Goal: Task Accomplishment & Management: Complete application form

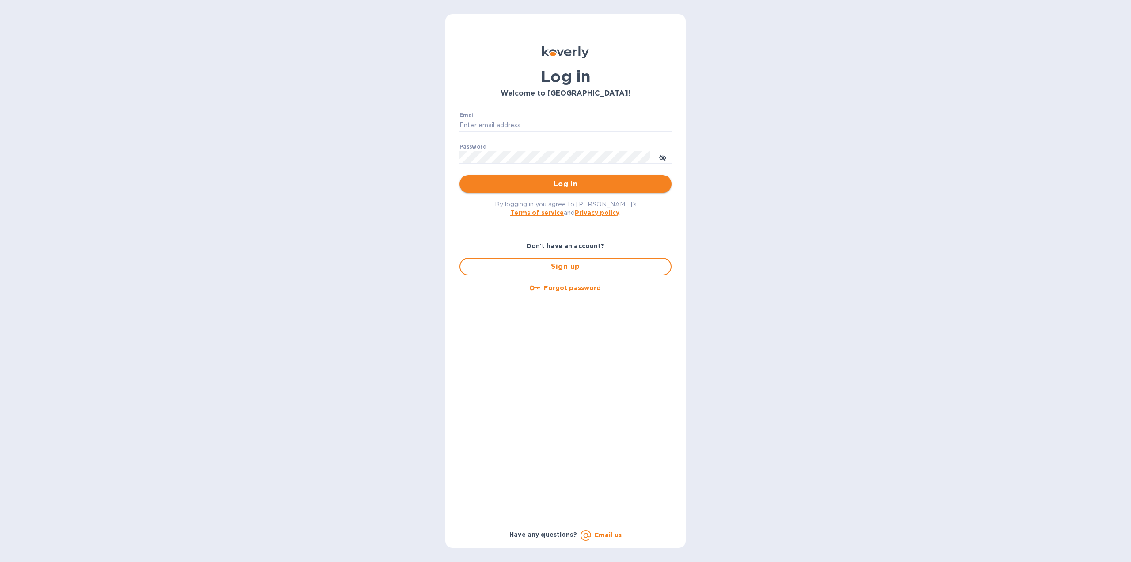
type input "jcgely@gmail.com"
click at [570, 184] on span "Log in" at bounding box center [566, 184] width 198 height 11
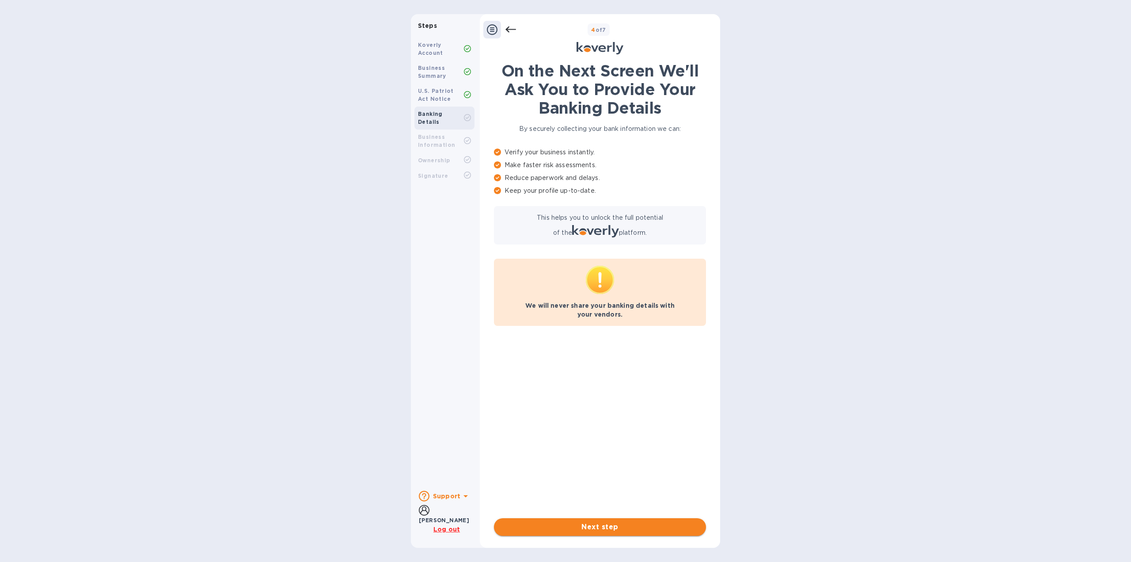
click at [602, 524] on span "Next step" at bounding box center [600, 527] width 198 height 11
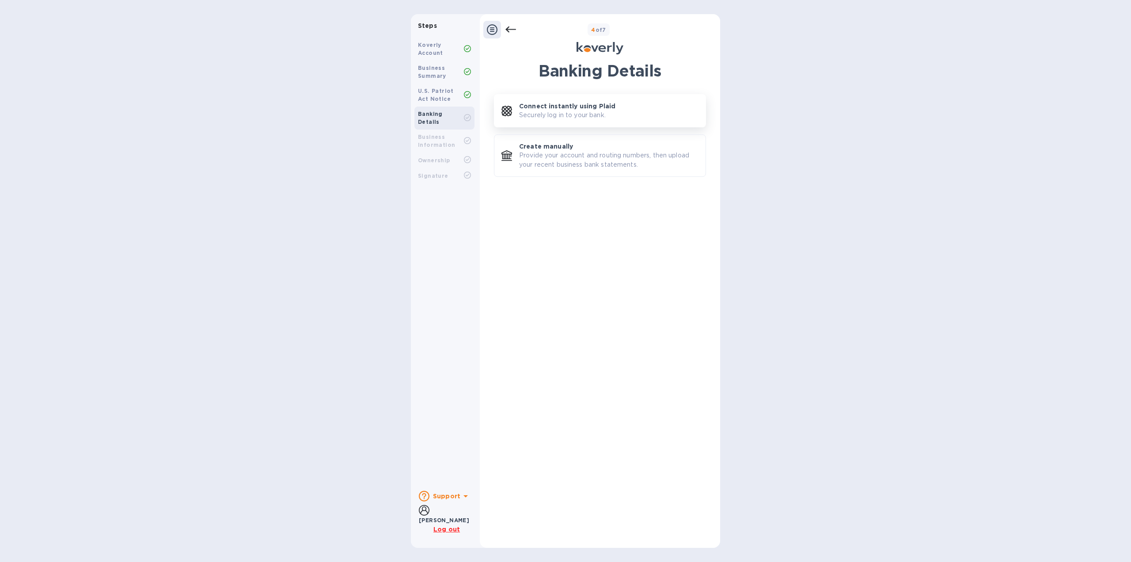
click at [572, 113] on p "Securely log in to your bank." at bounding box center [562, 114] width 87 height 9
click at [432, 133] on b "Business Information" at bounding box center [436, 140] width 37 height 15
click at [494, 31] on icon at bounding box center [492, 29] width 11 height 11
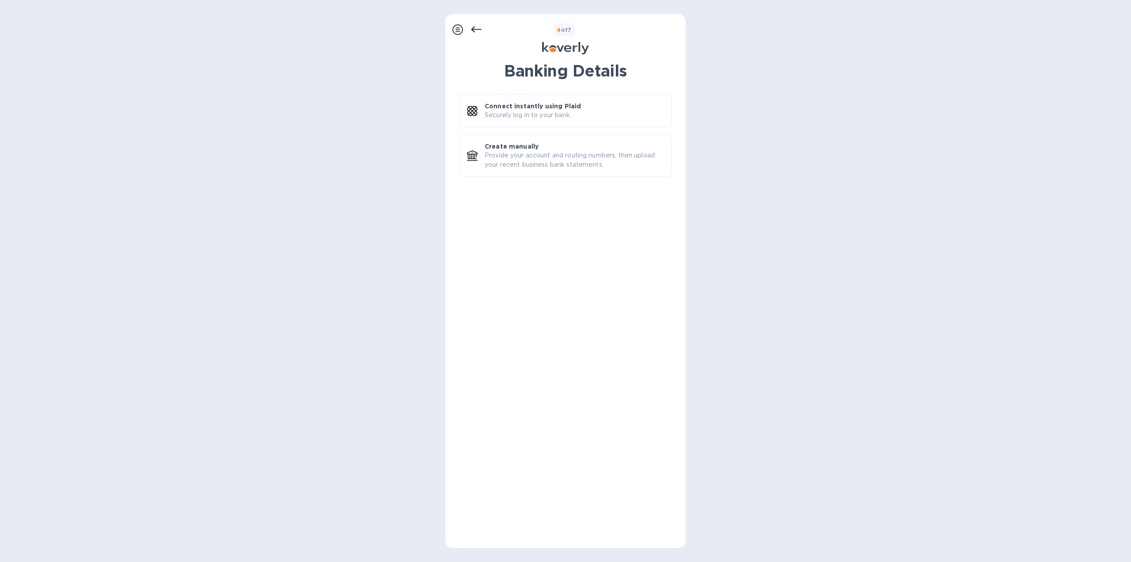
click at [480, 30] on icon at bounding box center [476, 30] width 11 height 6
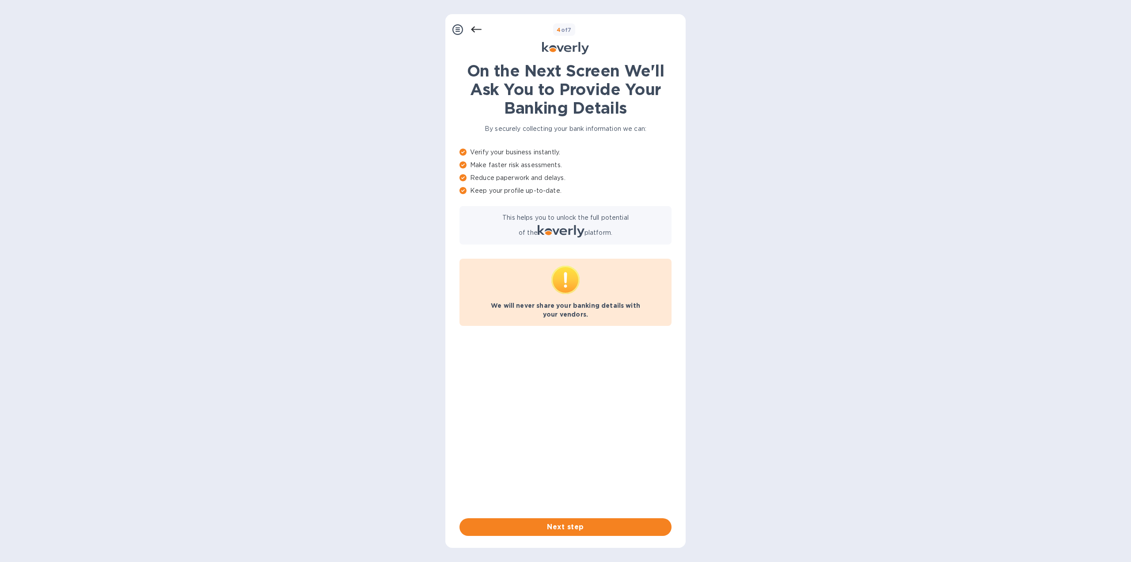
click at [480, 30] on icon at bounding box center [476, 30] width 11 height 6
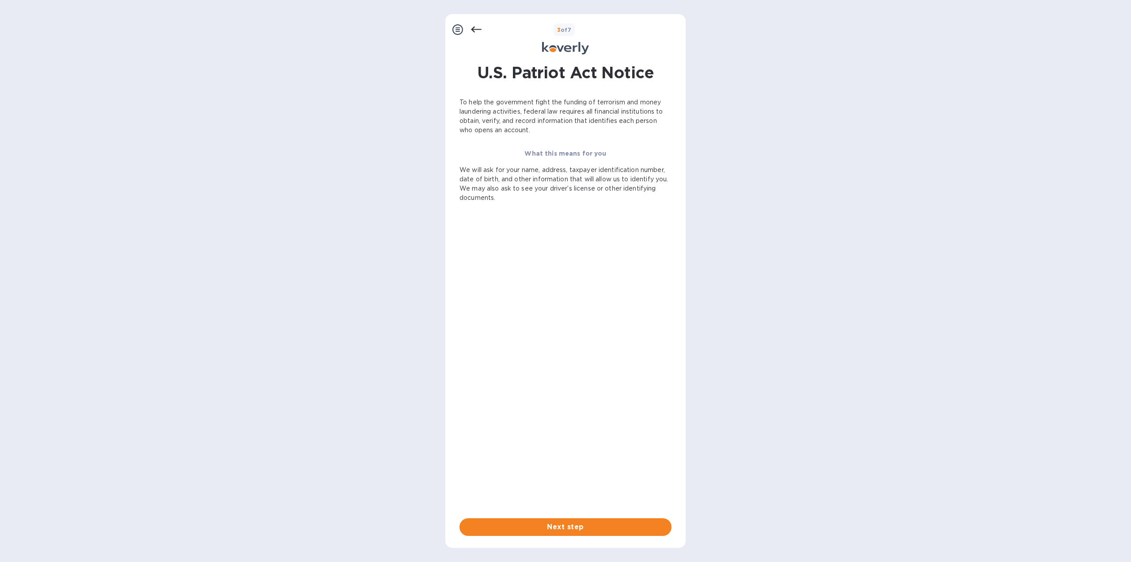
click at [480, 27] on icon at bounding box center [476, 29] width 11 height 11
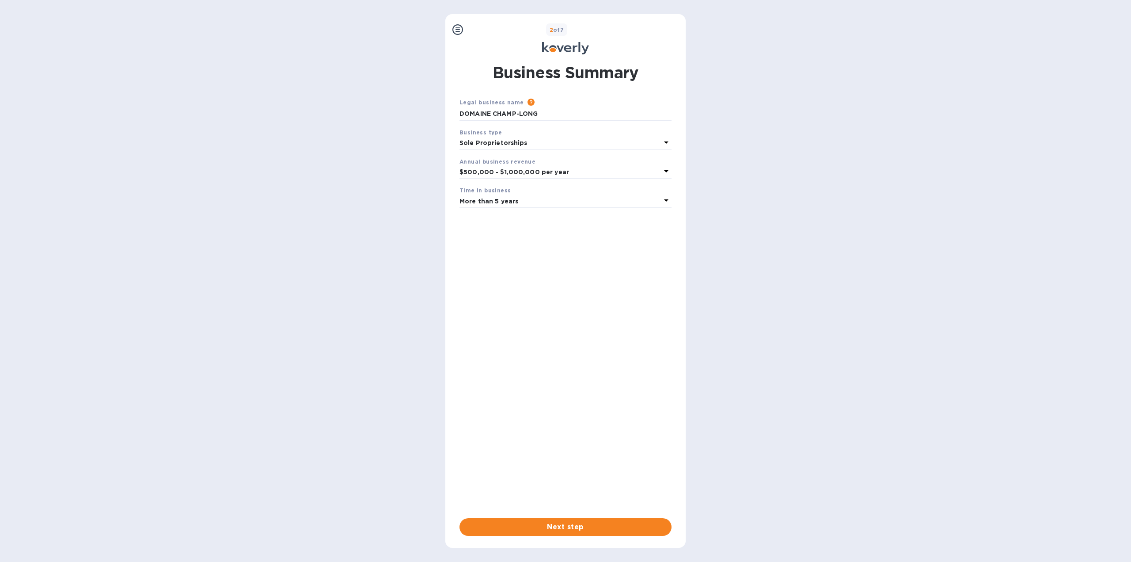
click at [457, 32] on icon at bounding box center [458, 29] width 11 height 11
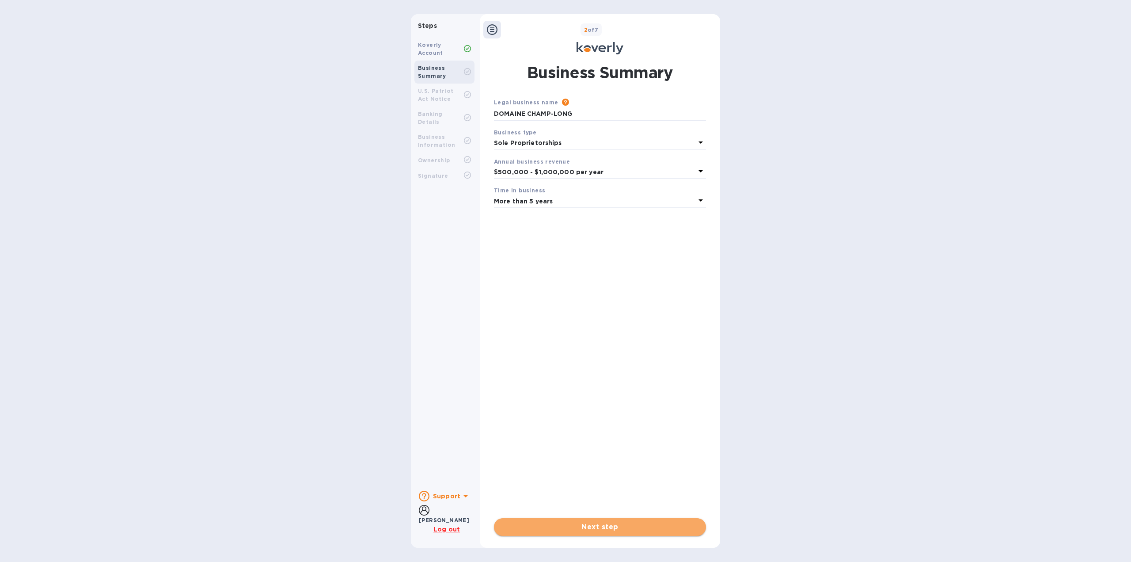
click at [640, 530] on span "Next step" at bounding box center [600, 527] width 198 height 11
click at [638, 525] on span "Done" at bounding box center [600, 527] width 198 height 11
click at [638, 525] on span "Next step" at bounding box center [600, 527] width 198 height 11
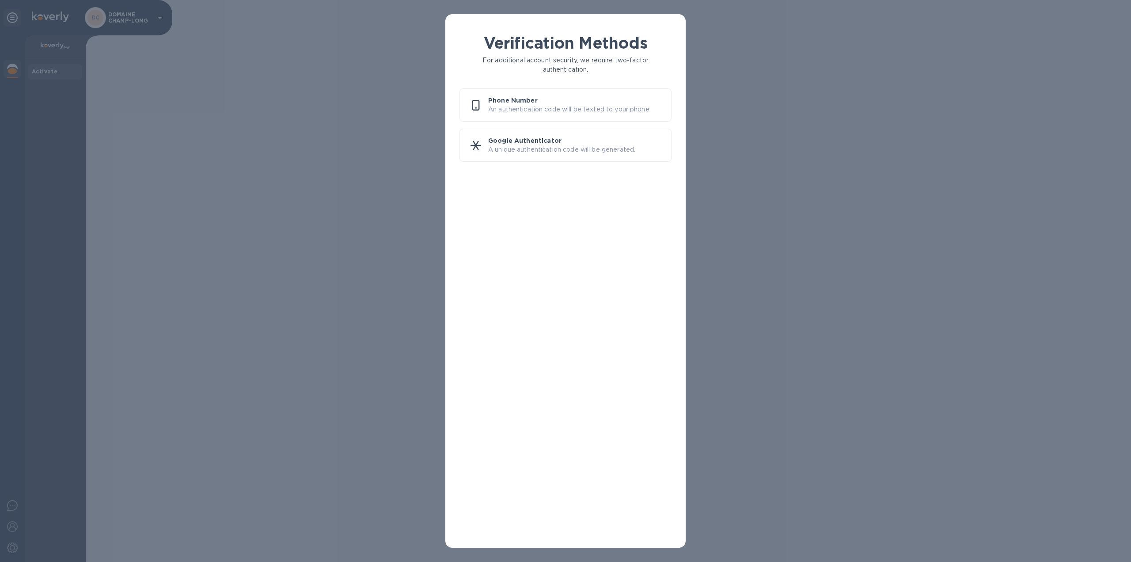
click at [529, 105] on p "An authentication code will be texted to your phone." at bounding box center [576, 109] width 176 height 9
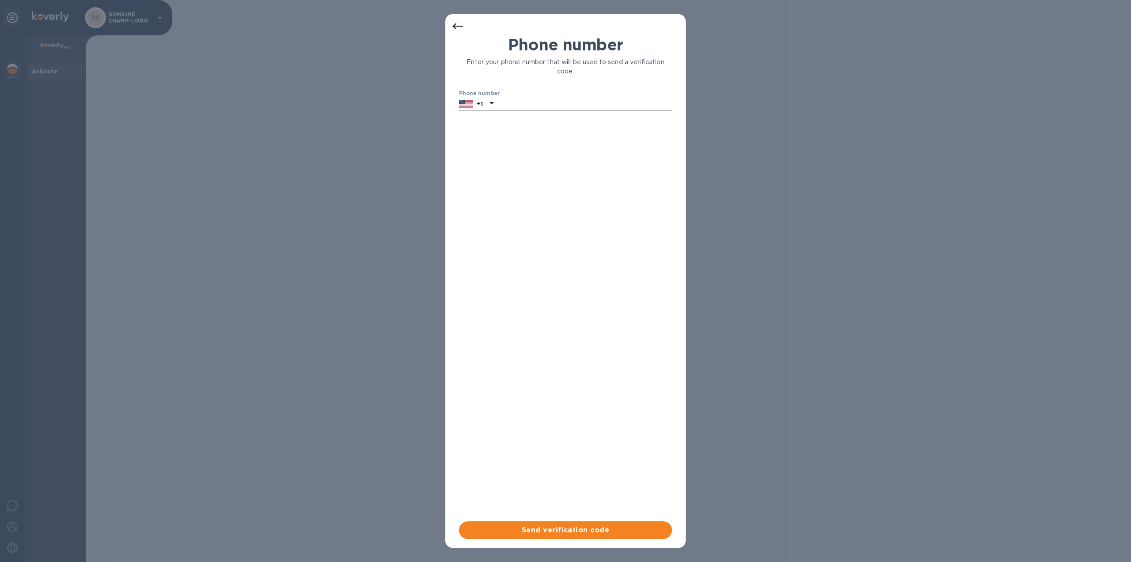
click at [482, 105] on p "+1" at bounding box center [480, 103] width 6 height 9
click at [515, 122] on input "text" at bounding box center [536, 123] width 118 height 13
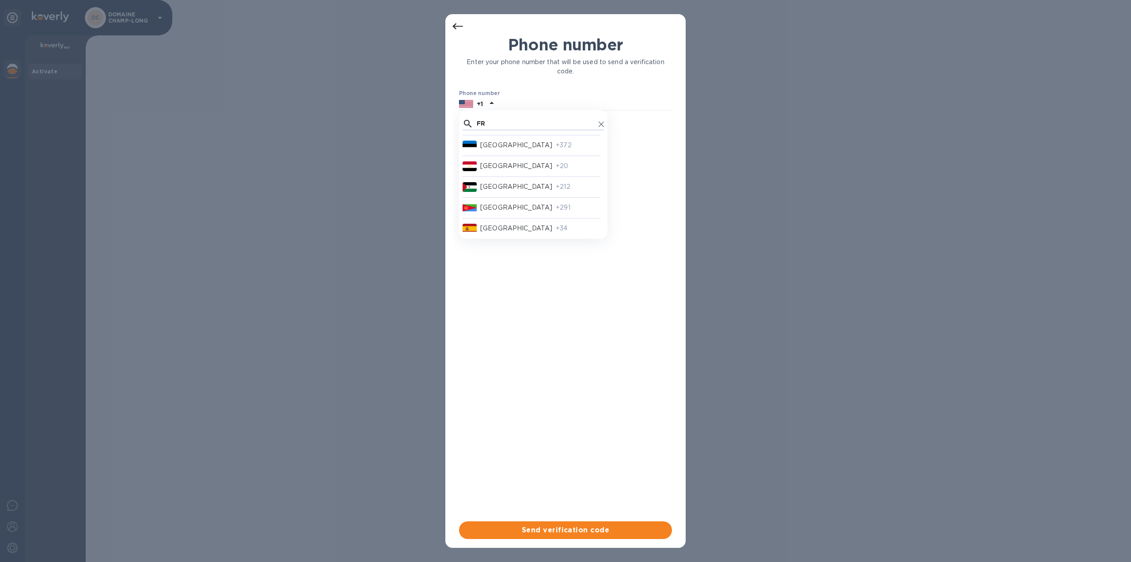
scroll to position [0, 0]
type input "FRA"
click at [488, 141] on p "France" at bounding box center [516, 140] width 72 height 9
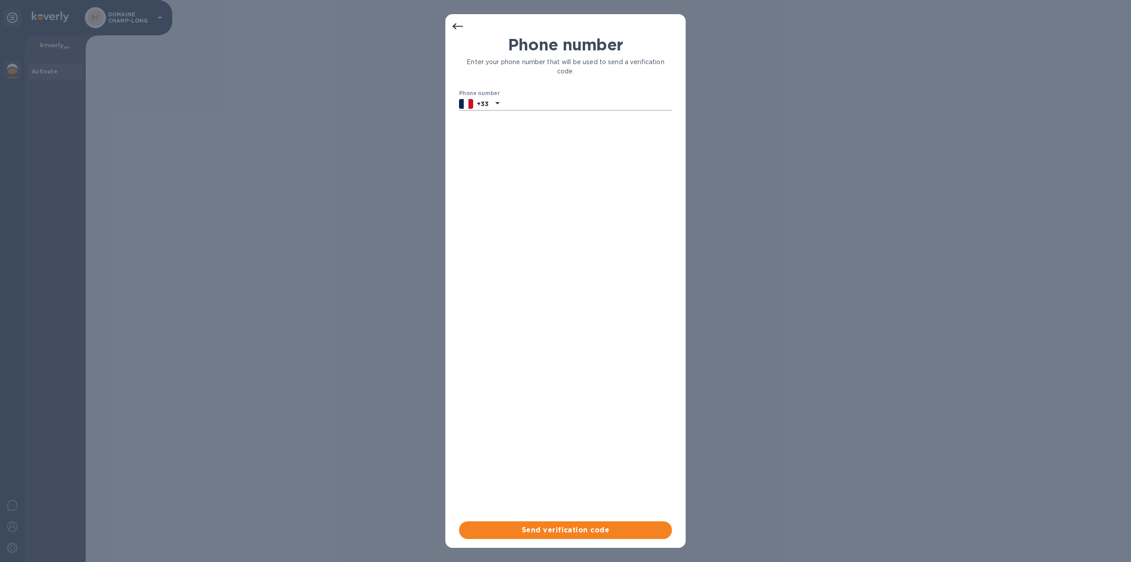
click at [530, 99] on input "text" at bounding box center [587, 103] width 169 height 13
type input "0673513218"
click at [571, 533] on span "Send verification code" at bounding box center [565, 530] width 199 height 11
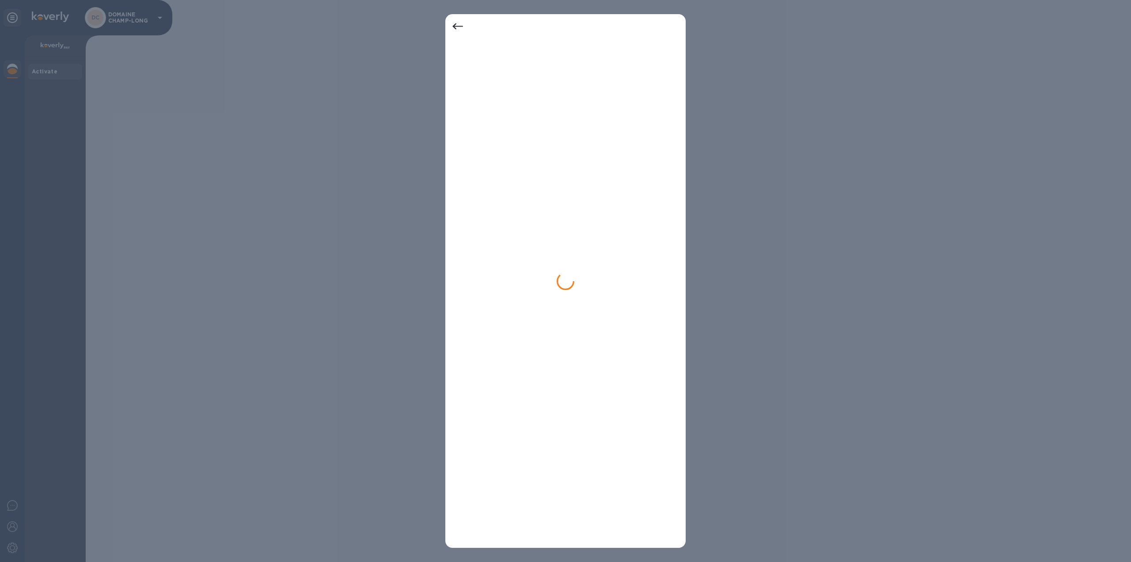
click at [1098, 179] on div at bounding box center [565, 281] width 1131 height 562
click at [608, 156] on div at bounding box center [566, 287] width 226 height 507
click at [453, 24] on icon at bounding box center [458, 26] width 11 height 11
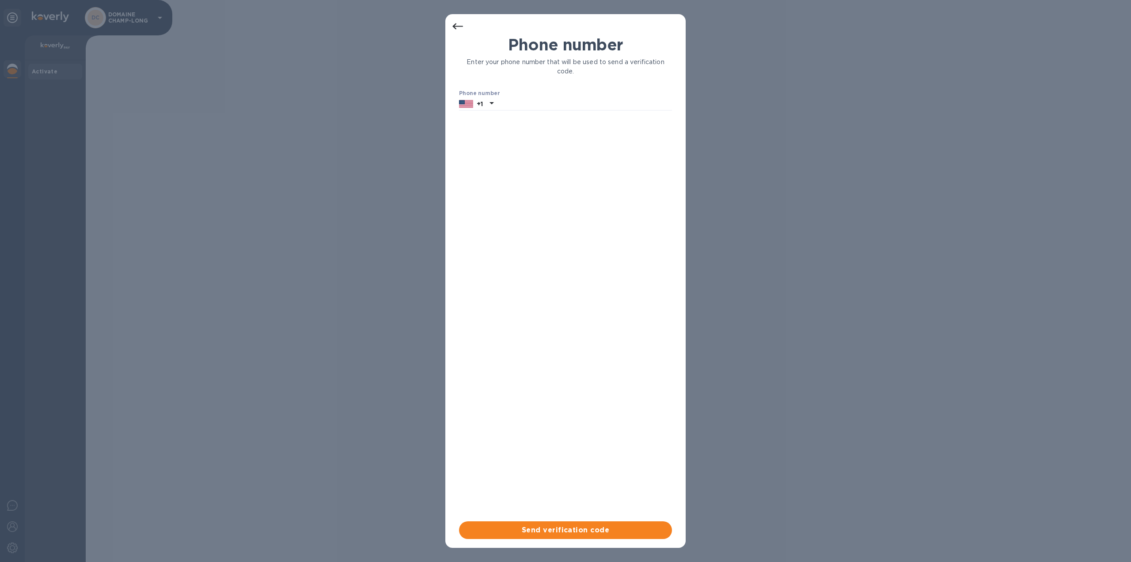
click at [454, 27] on icon at bounding box center [458, 26] width 11 height 6
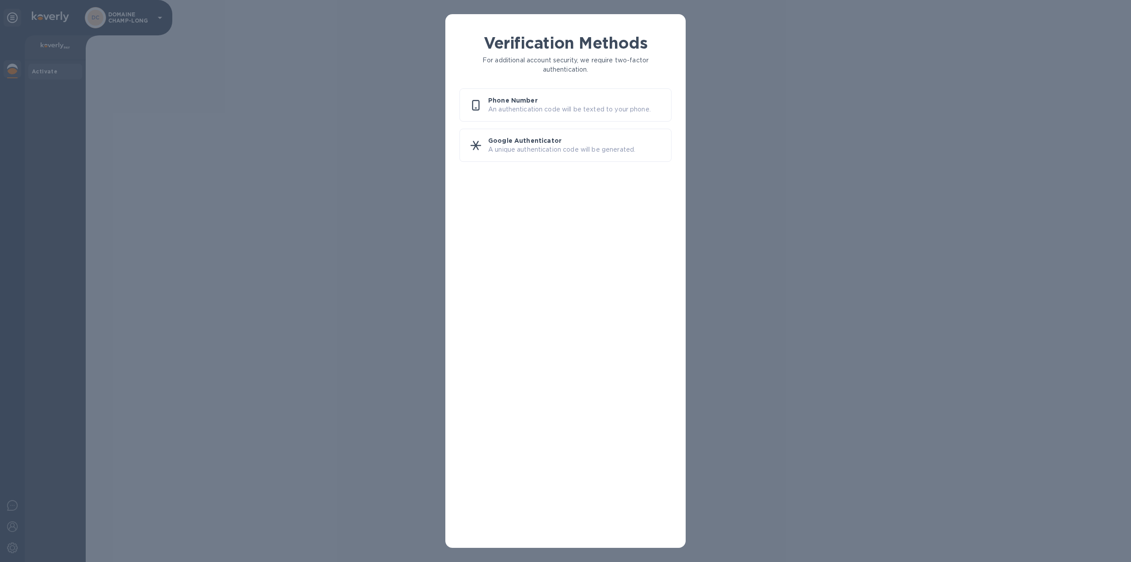
click at [554, 145] on p "Google Authenticator" at bounding box center [576, 140] width 176 height 9
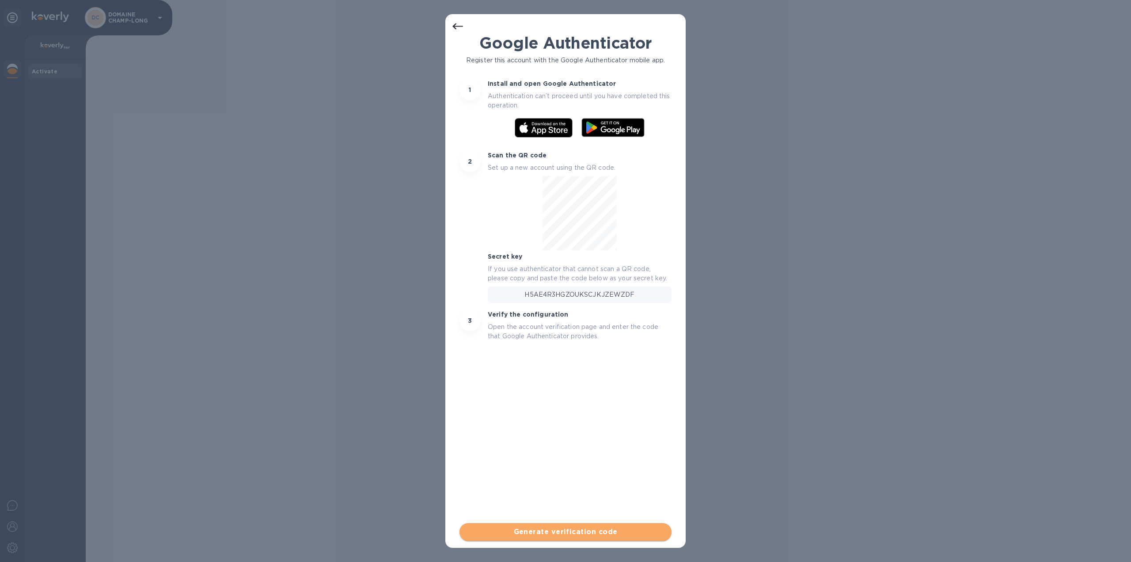
click at [595, 528] on span "Generate verification code" at bounding box center [566, 531] width 198 height 11
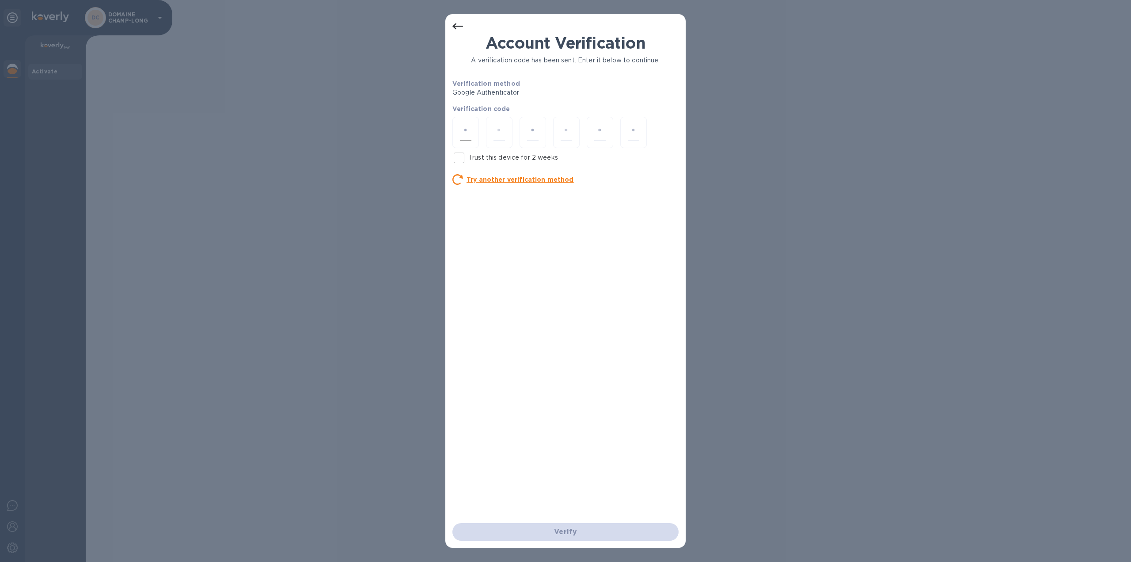
click at [472, 130] on div at bounding box center [466, 132] width 27 height 31
type input "9"
type input "1"
type input "0"
type input "1"
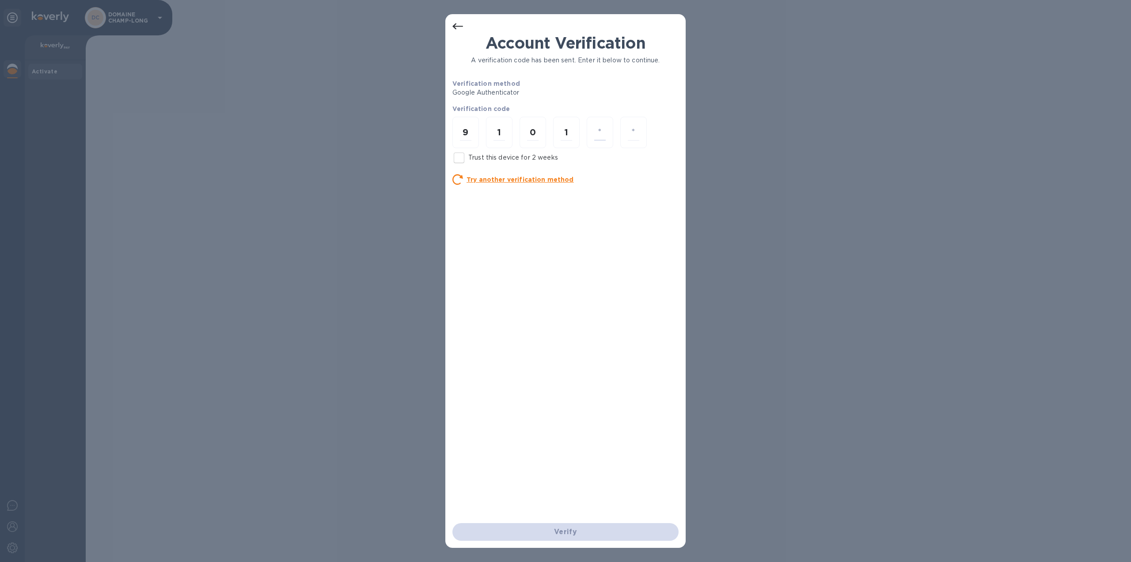
type input "2"
type input "3"
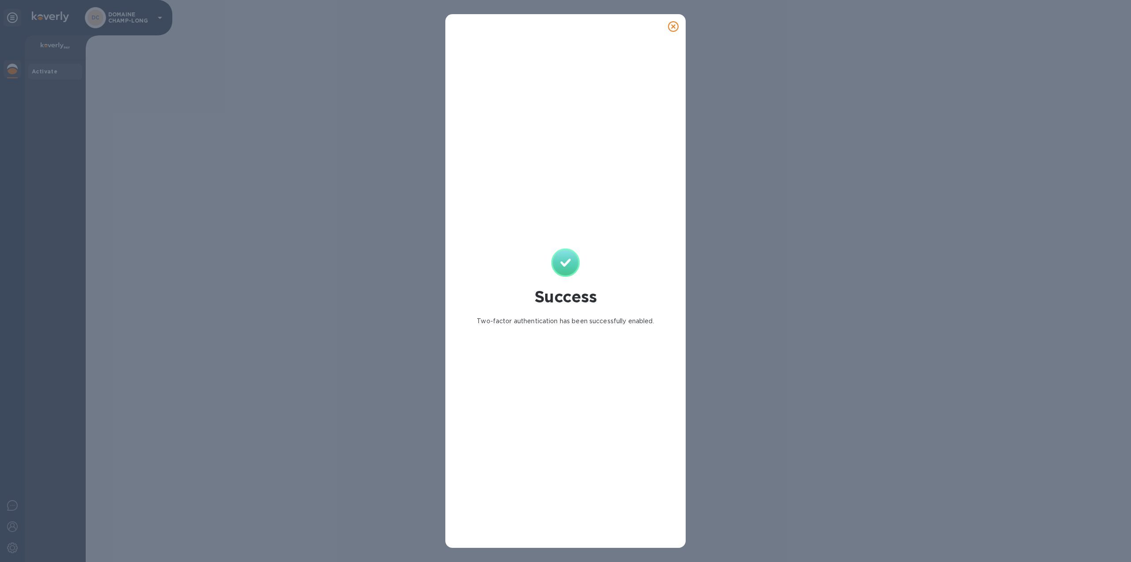
click at [675, 26] on icon at bounding box center [673, 26] width 11 height 11
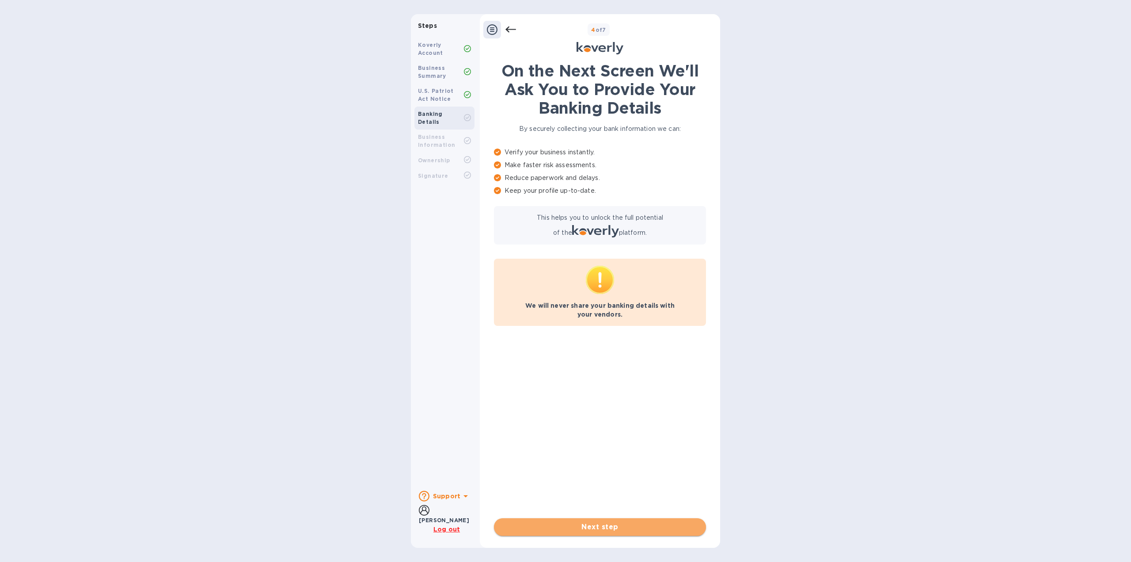
click at [590, 524] on span "Next step" at bounding box center [600, 527] width 198 height 11
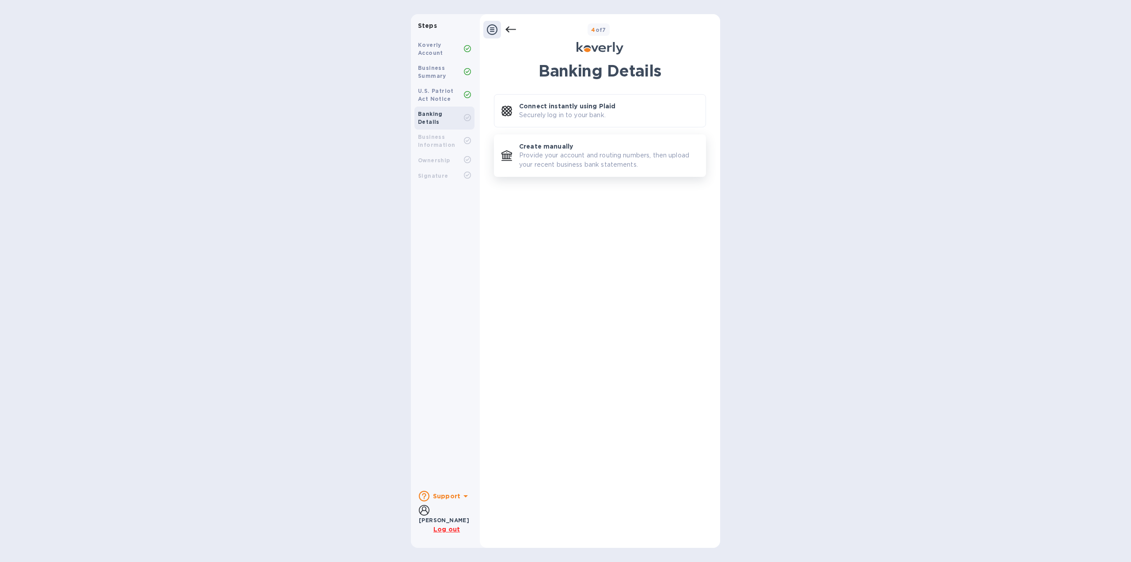
click at [552, 158] on p "Provide your account and routing numbers, then upload your recent business bank…" at bounding box center [608, 160] width 179 height 19
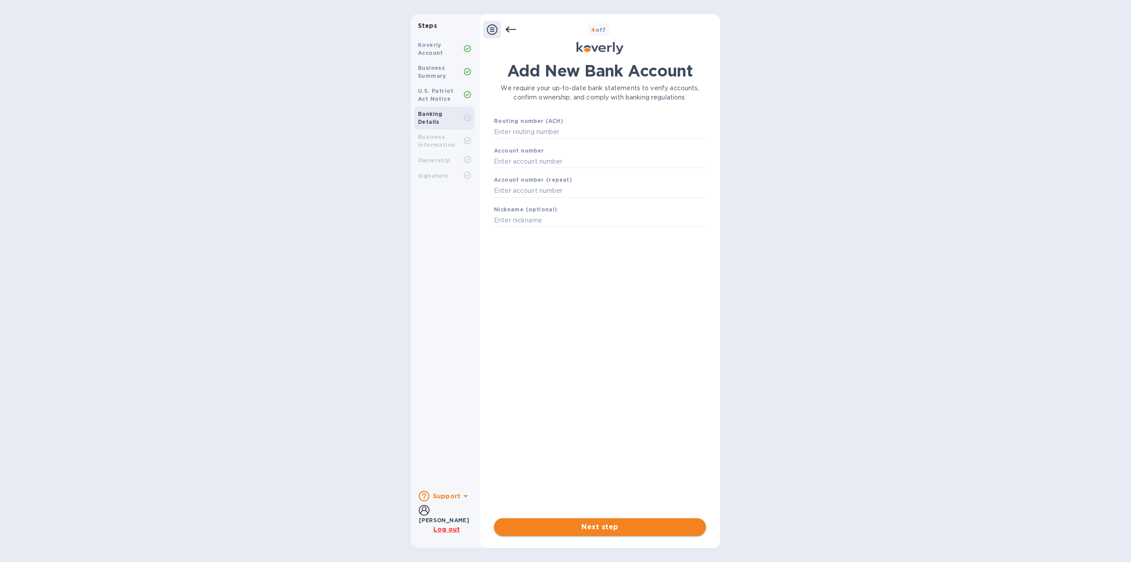
drag, startPoint x: 596, startPoint y: 517, endPoint x: 599, endPoint y: 524, distance: 7.7
click at [598, 521] on div "Add New Bank Account We require your up-to-date bank statements to verify accou…" at bounding box center [600, 298] width 212 height 474
click at [599, 524] on span "Next step" at bounding box center [600, 527] width 198 height 11
click at [541, 330] on div "Add New Bank Account We require your up-to-date bank statements to verify accou…" at bounding box center [600, 289] width 212 height 457
click at [537, 135] on input "text" at bounding box center [600, 132] width 212 height 13
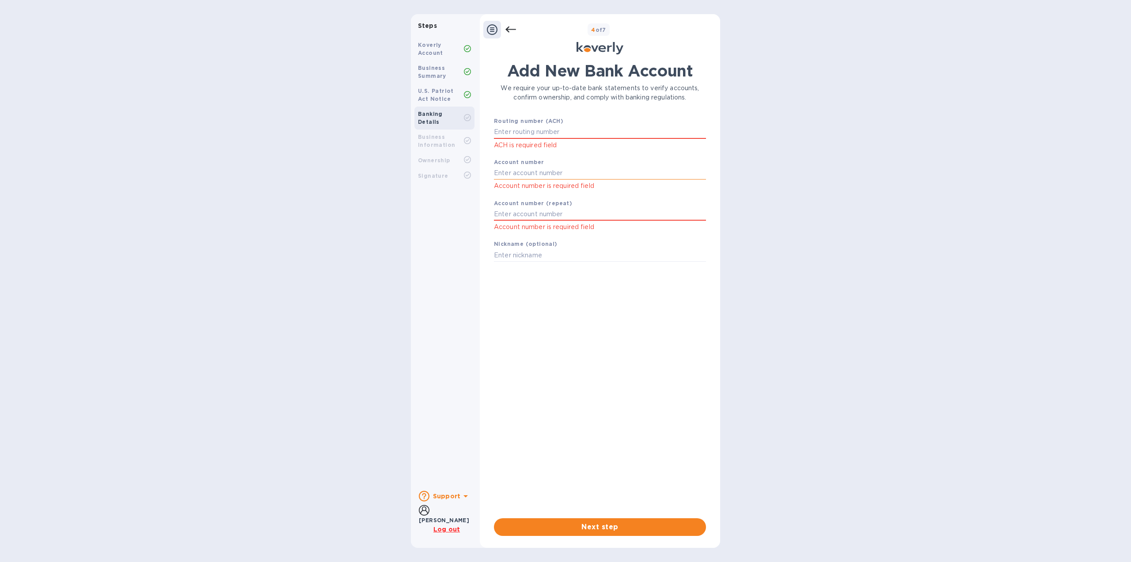
click at [513, 171] on input "text" at bounding box center [600, 173] width 212 height 13
click at [457, 492] on b "Support" at bounding box center [446, 495] width 27 height 7
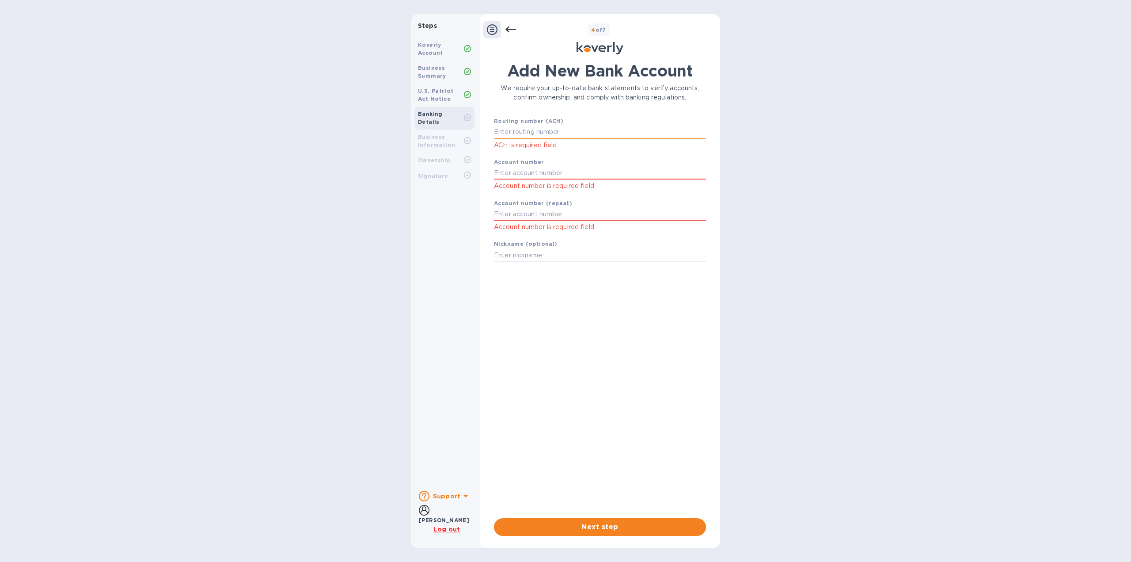
click at [521, 131] on input "text" at bounding box center [600, 132] width 212 height 13
click at [514, 175] on input "text" at bounding box center [600, 173] width 212 height 13
click at [518, 217] on input "text" at bounding box center [600, 213] width 212 height 13
click at [617, 528] on span "Next step" at bounding box center [600, 527] width 198 height 11
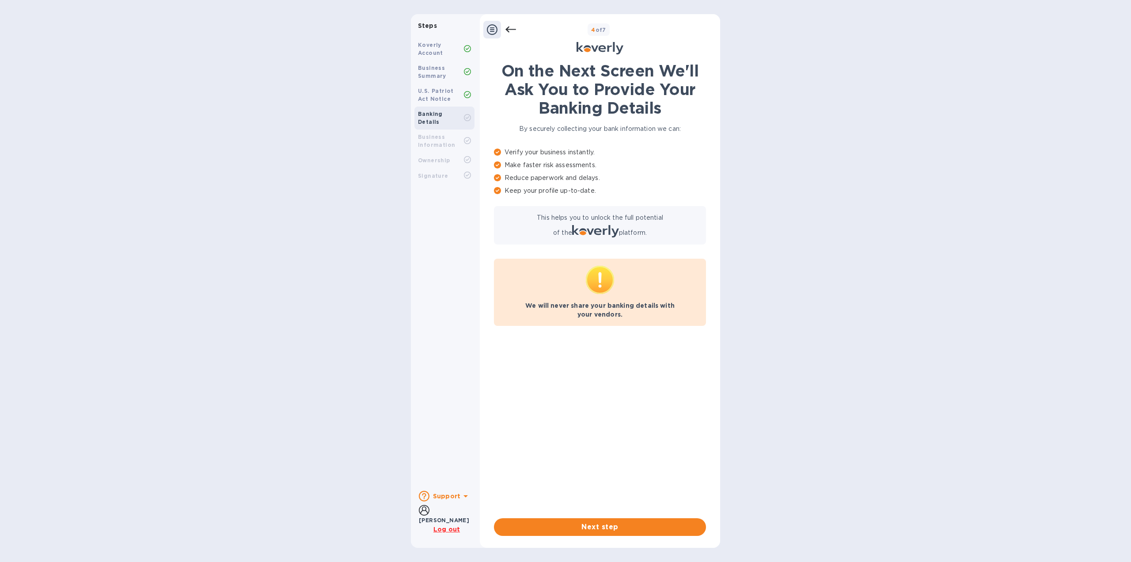
click at [452, 533] on p "Log out" at bounding box center [447, 529] width 27 height 9
click at [458, 492] on b "Support" at bounding box center [446, 495] width 27 height 7
click at [624, 525] on span "Next step" at bounding box center [600, 527] width 198 height 11
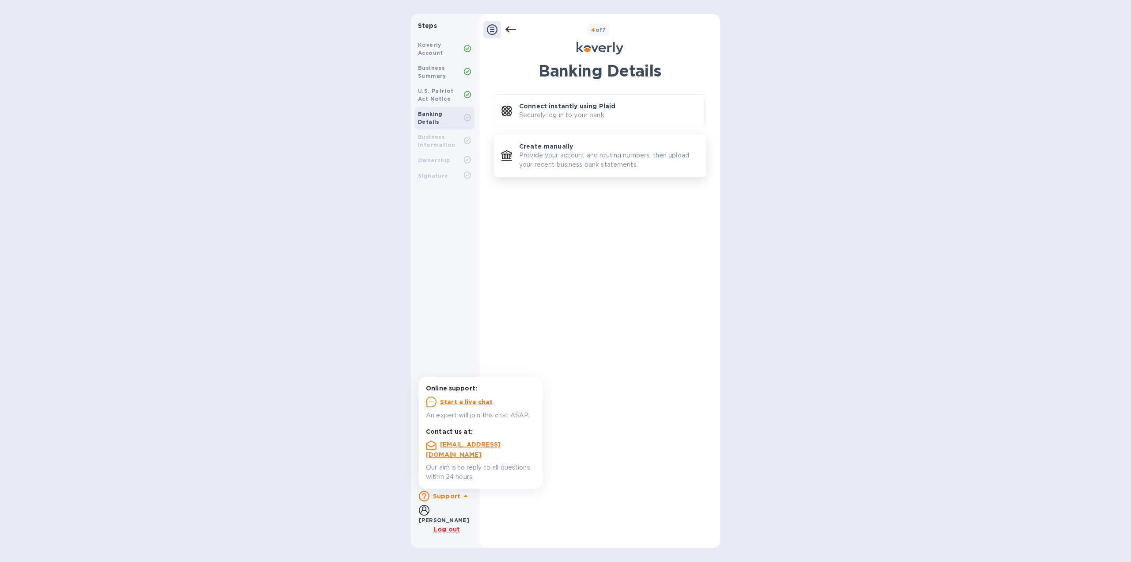
click at [568, 159] on p "Provide your account and routing numbers, then upload your recent business bank…" at bounding box center [608, 160] width 179 height 19
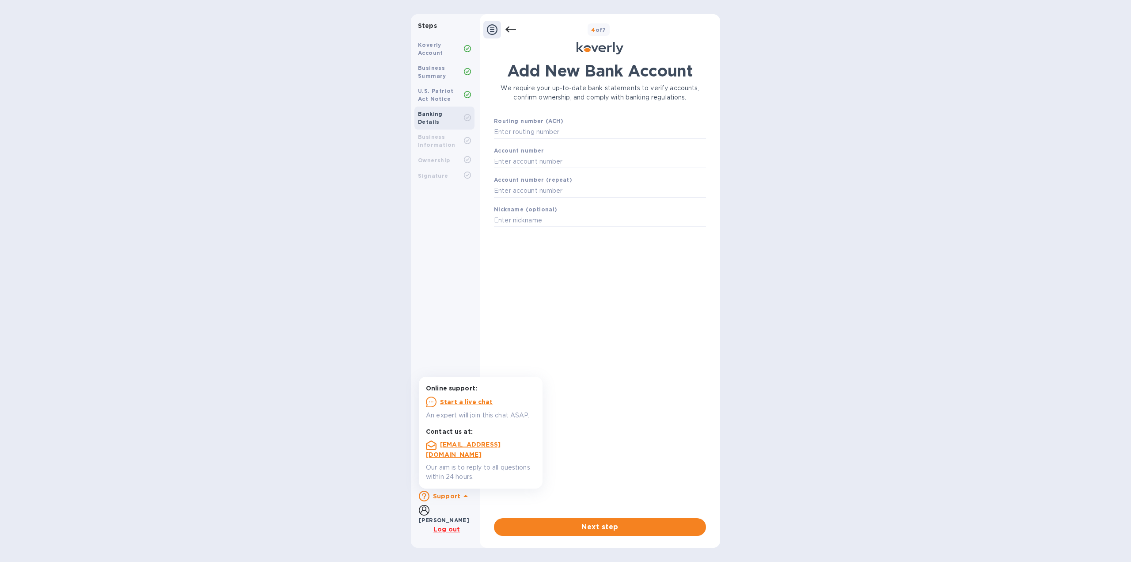
click at [565, 285] on div "Add New Bank Account We require your up-to-date bank statements to verify accou…" at bounding box center [600, 289] width 212 height 457
click at [450, 404] on u "Start a live chat" at bounding box center [466, 401] width 53 height 7
